Goal: Task Accomplishment & Management: Manage account settings

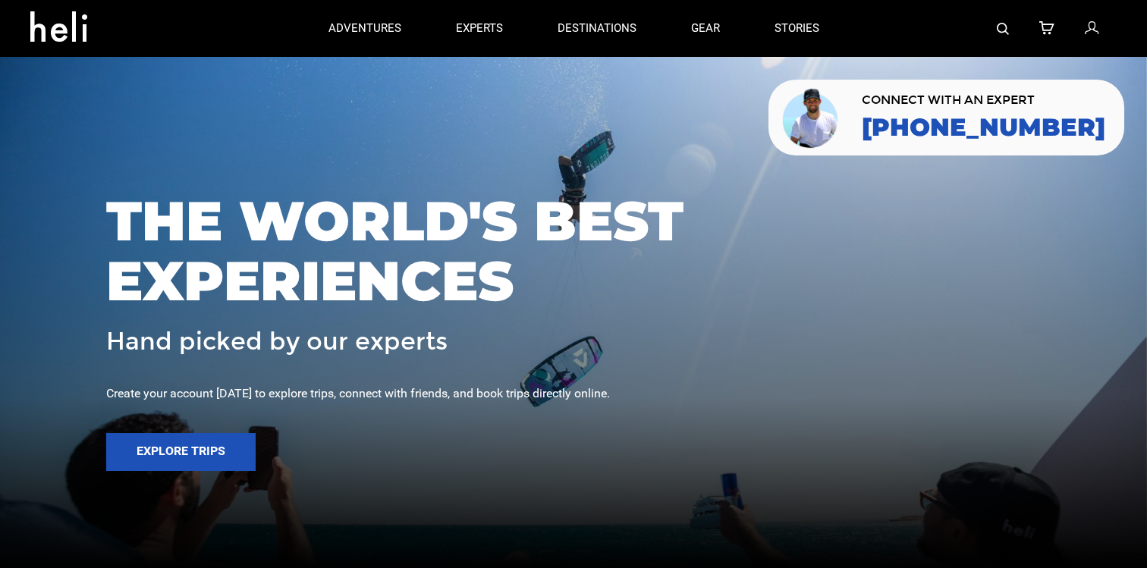
click at [1091, 27] on icon at bounding box center [1092, 29] width 14 height 20
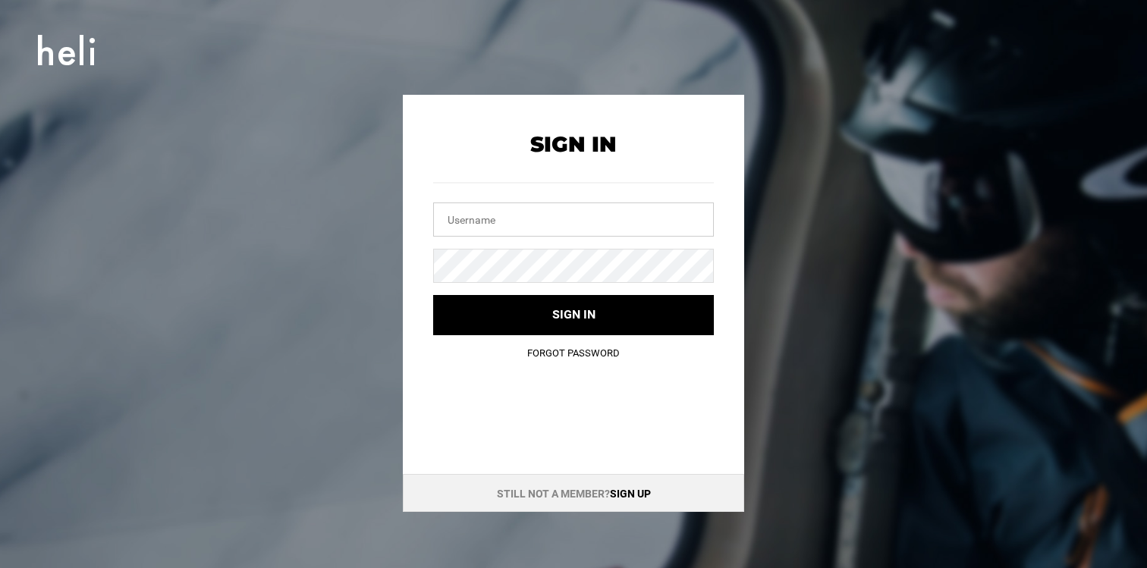
click at [669, 207] on input "text" at bounding box center [573, 220] width 281 height 34
click at [646, 216] on input "text" at bounding box center [573, 220] width 281 height 34
type input "[EMAIL_ADDRESS][DOMAIN_NAME]"
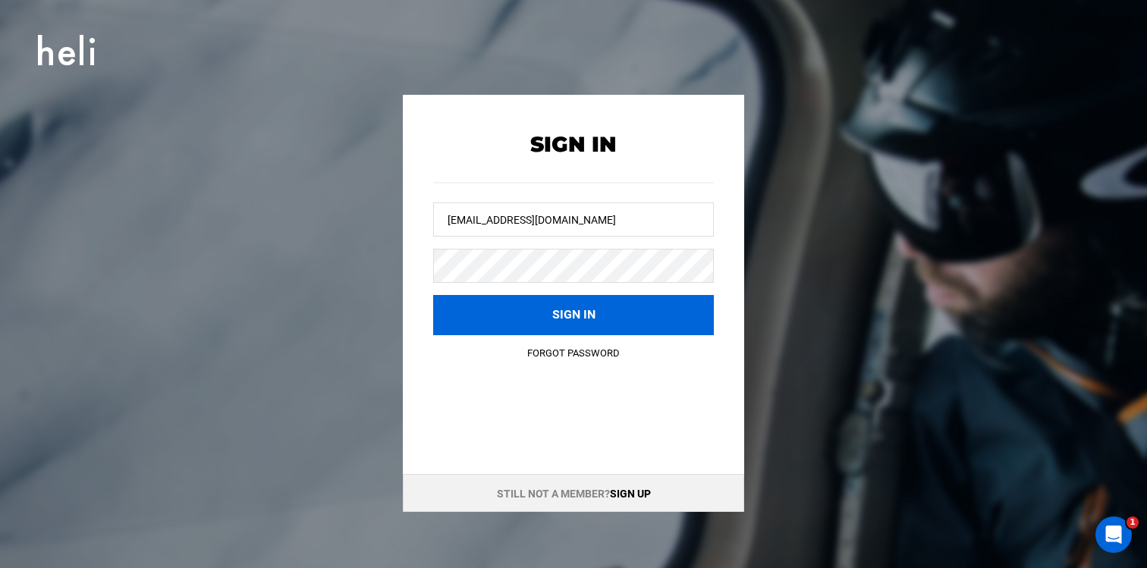
click at [496, 316] on button "Sign in" at bounding box center [573, 315] width 281 height 40
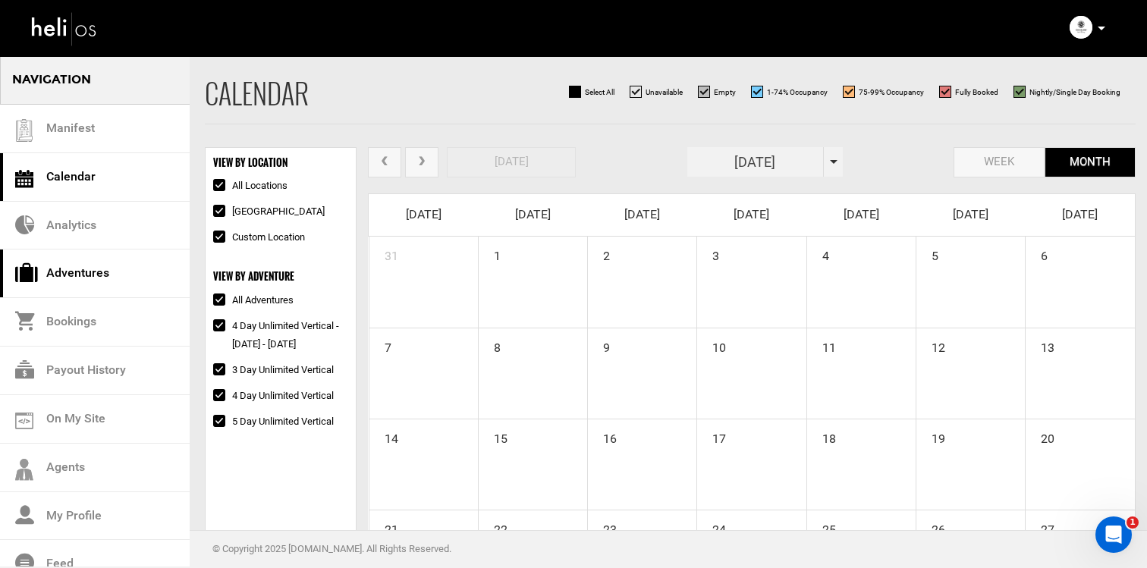
click at [161, 260] on link "Adventures" at bounding box center [95, 274] width 190 height 49
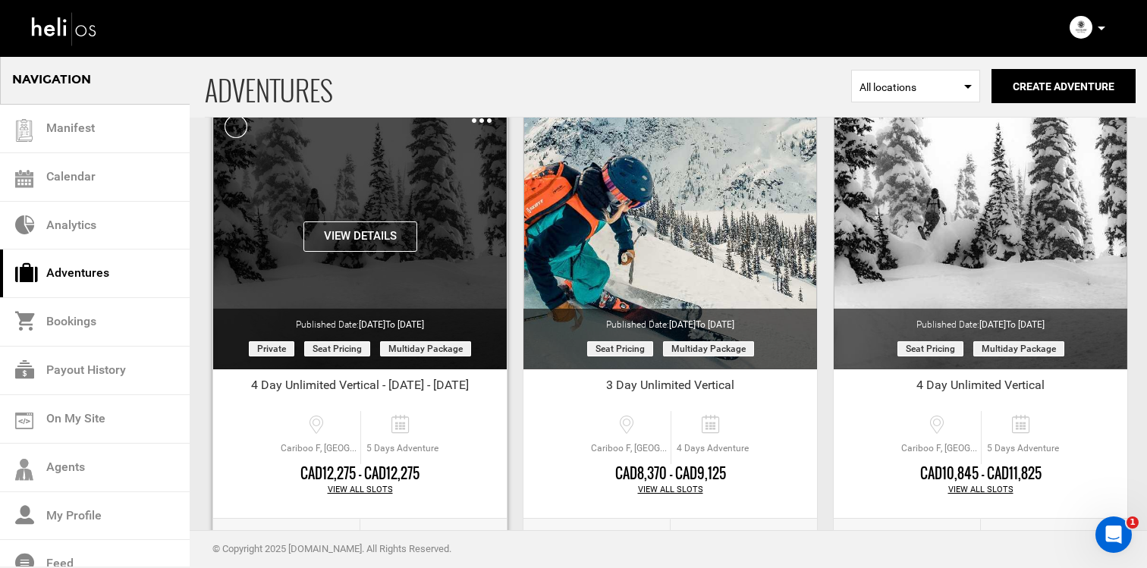
scroll to position [122, 0]
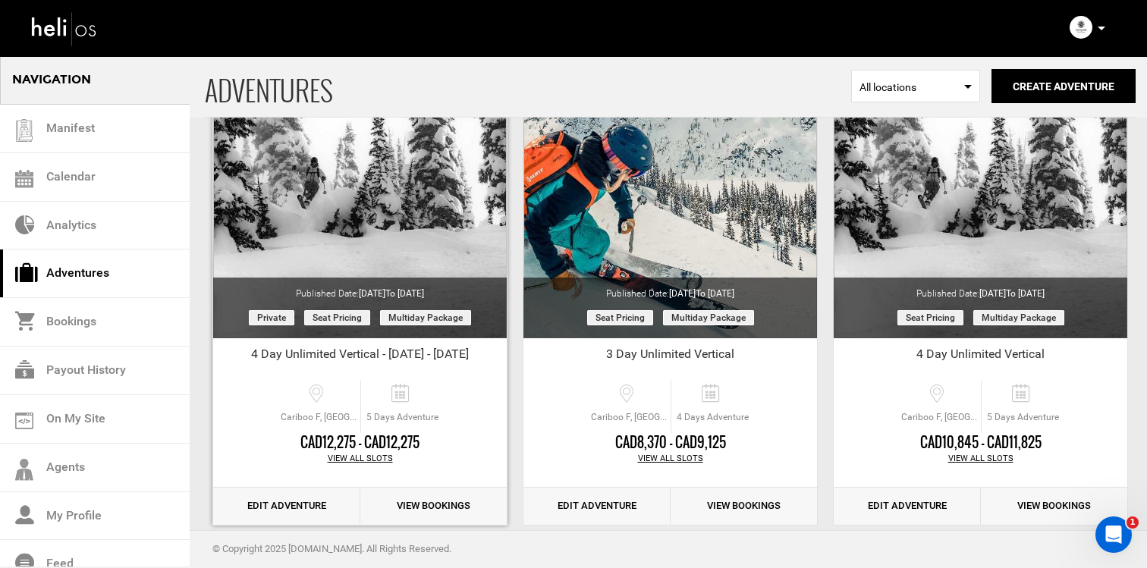
click at [358, 456] on div "View All Slots" at bounding box center [360, 459] width 294 height 12
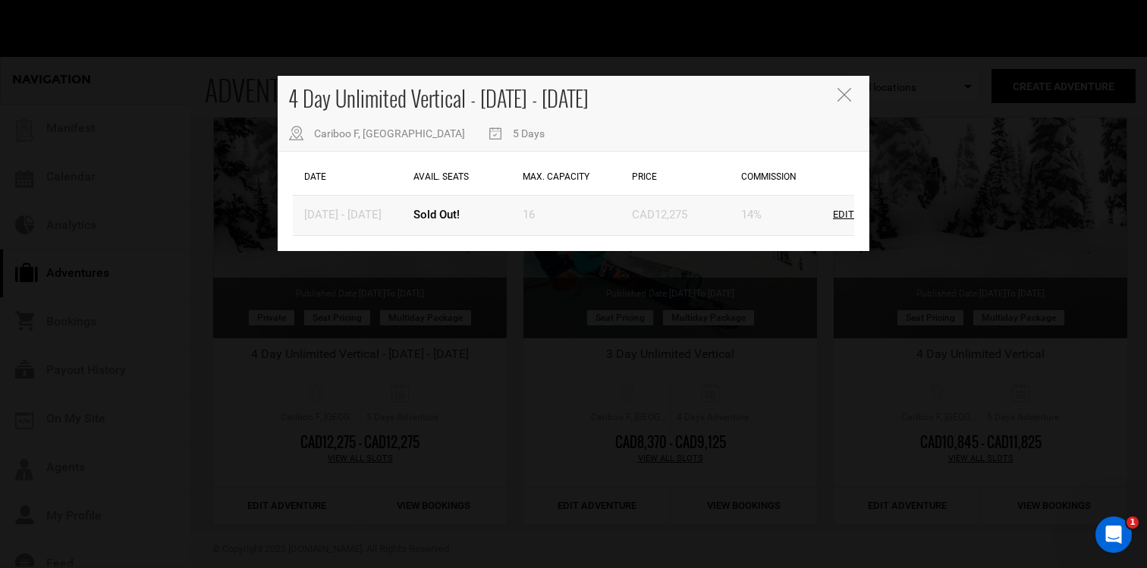
click at [839, 212] on div "Edit" at bounding box center [843, 215] width 21 height 14
type input "[DATE]"
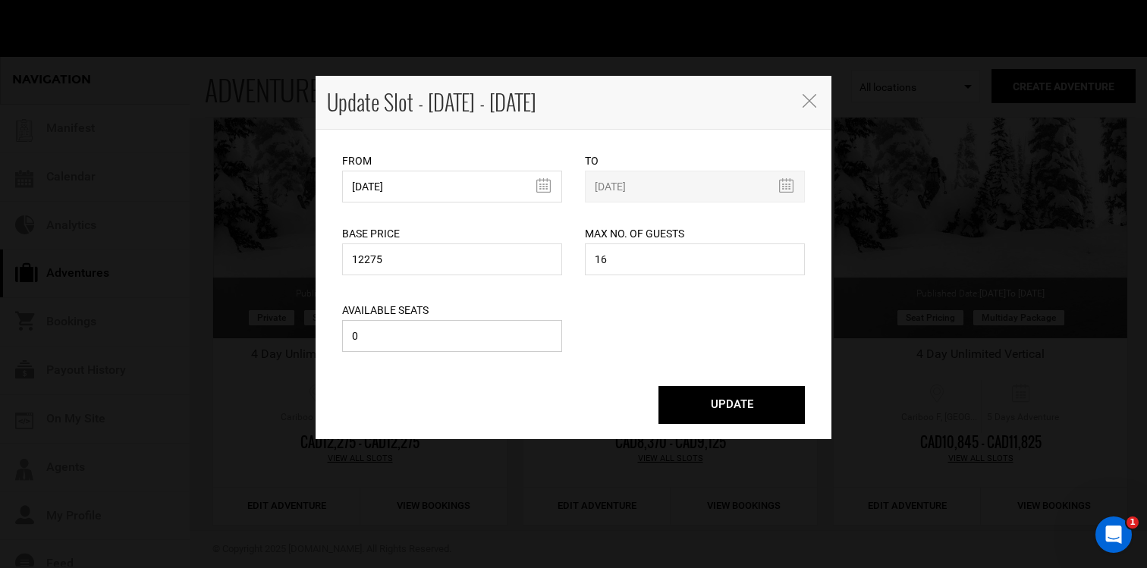
click at [519, 337] on input "0" at bounding box center [452, 336] width 220 height 32
type input "1"
click at [712, 386] on div "UPDATE" at bounding box center [574, 397] width 486 height 53
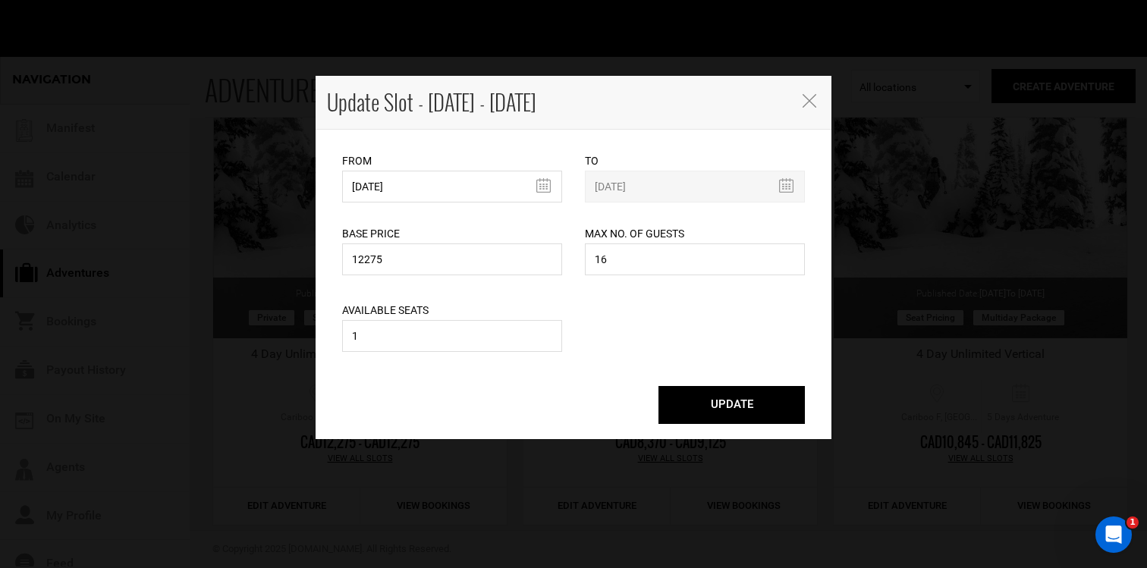
click at [712, 399] on button "UPDATE" at bounding box center [732, 405] width 146 height 38
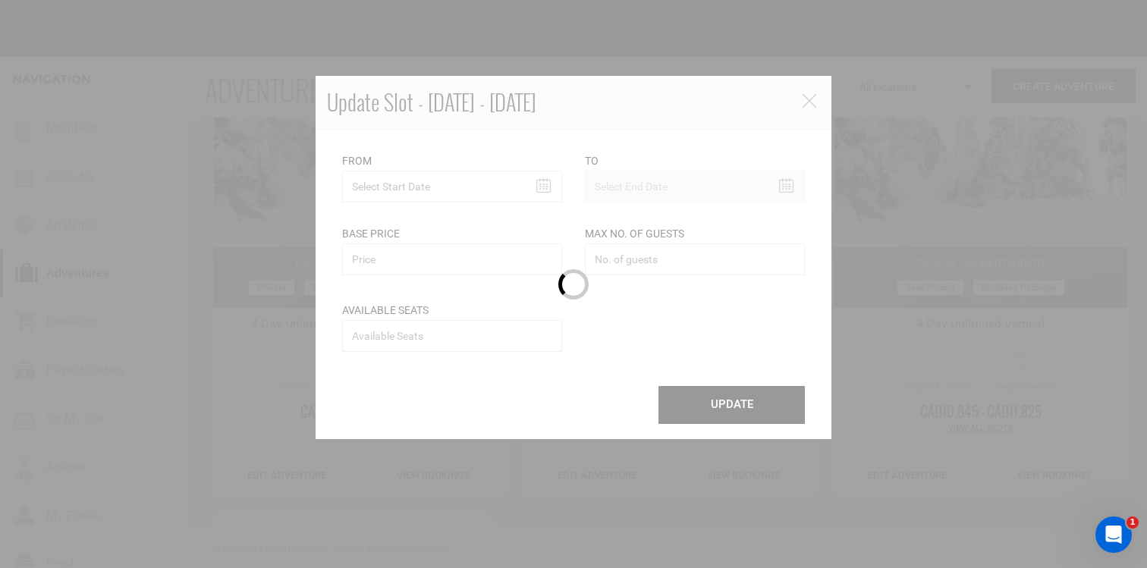
scroll to position [0, 0]
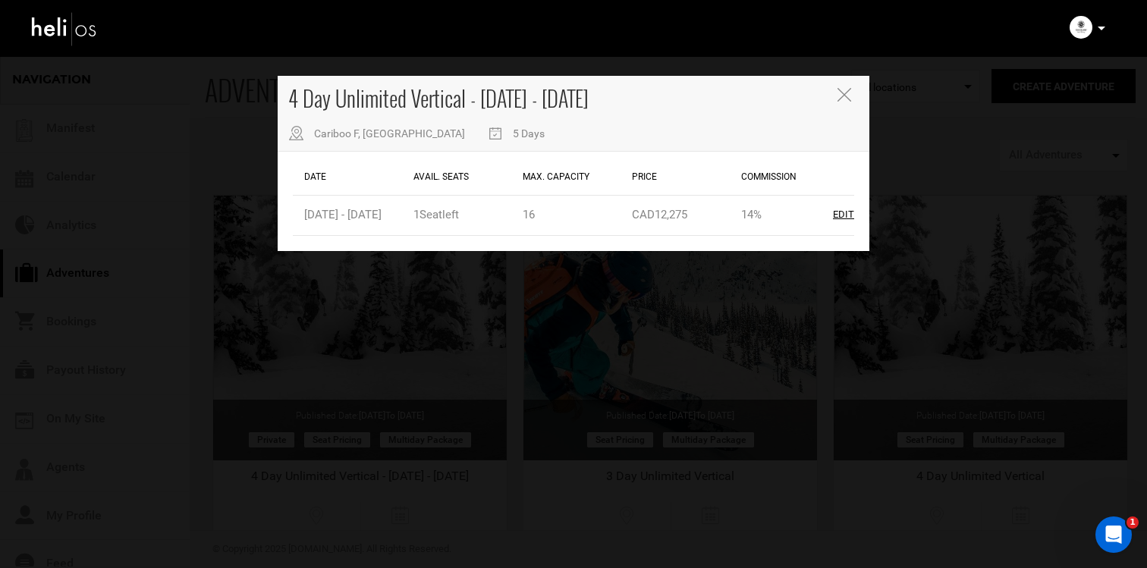
click at [359, 407] on div "4 Day Unlimited Vertical - [DATE] - [DATE] Cariboo F, BC 5 Days Date Avail. Sea…" at bounding box center [573, 284] width 1147 height 568
